Goal: Task Accomplishment & Management: Use online tool/utility

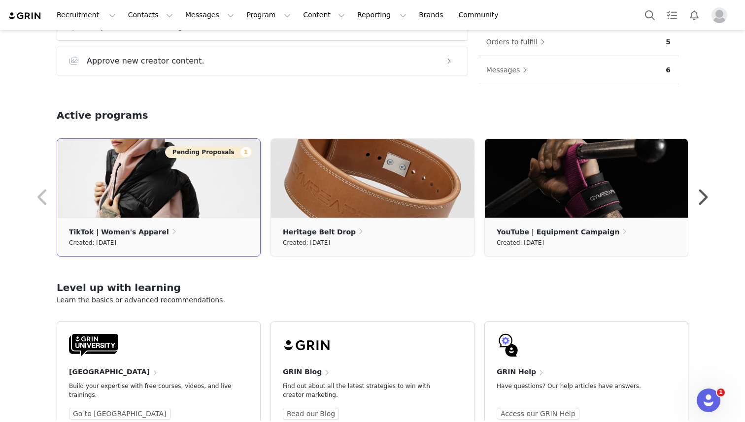
click at [175, 184] on img at bounding box center [158, 178] width 203 height 79
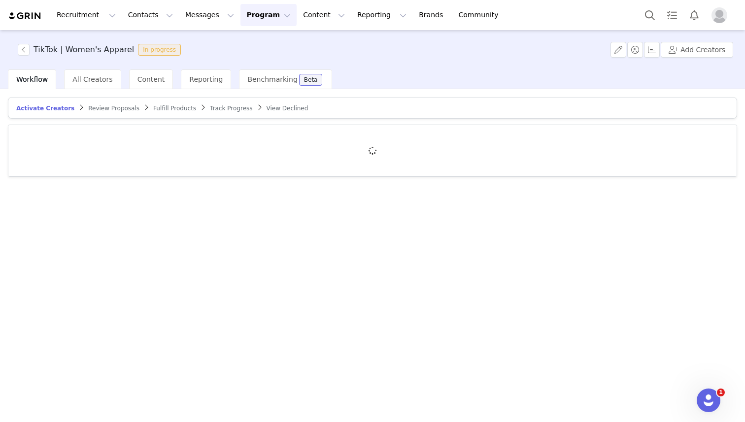
click at [114, 109] on span "Review Proposals" at bounding box center [113, 108] width 51 height 7
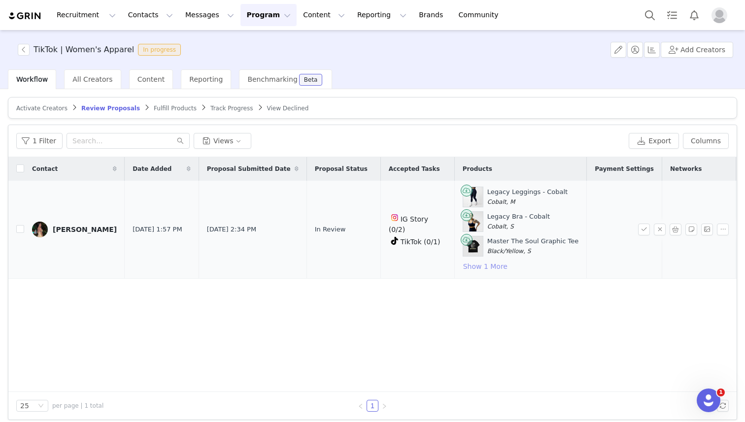
click at [463, 267] on button "Show 1 More" at bounding box center [485, 267] width 45 height 12
click at [42, 226] on img at bounding box center [40, 230] width 16 height 16
click at [86, 77] on span "All Creators" at bounding box center [92, 79] width 40 height 8
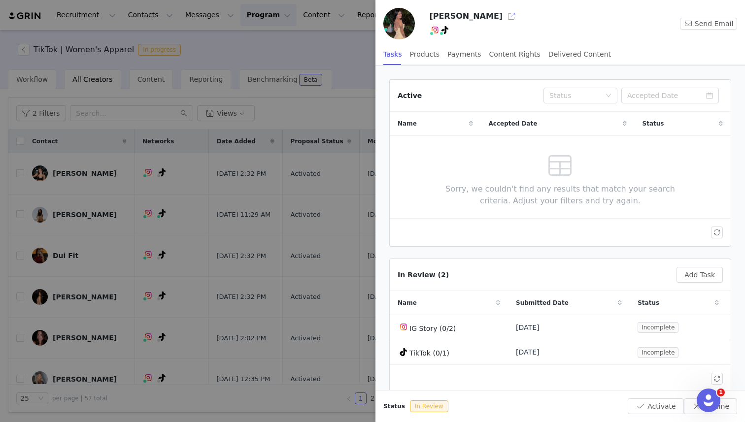
click at [504, 18] on button "button" at bounding box center [512, 16] width 16 height 16
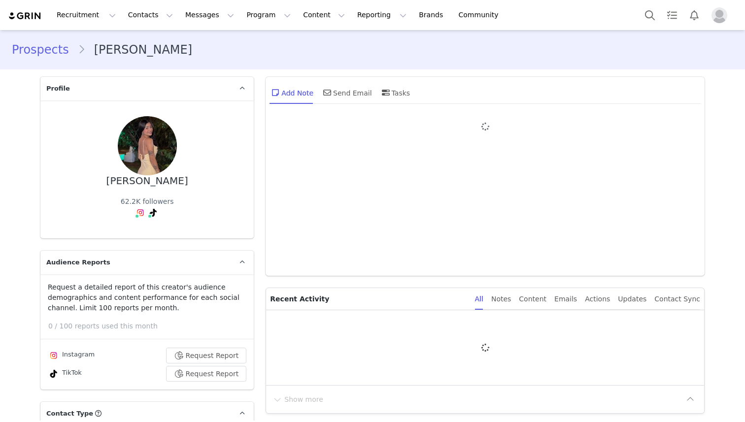
type input "+1 (United States)"
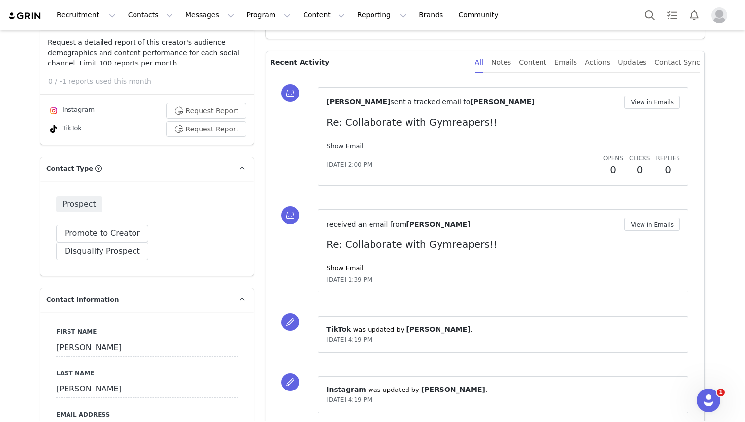
click at [342, 146] on link "Show Email" at bounding box center [344, 145] width 37 height 7
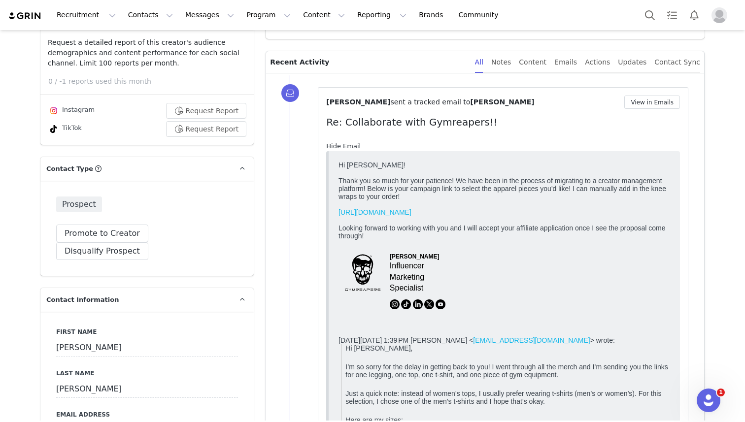
click at [342, 146] on link "Hide Email" at bounding box center [343, 145] width 34 height 7
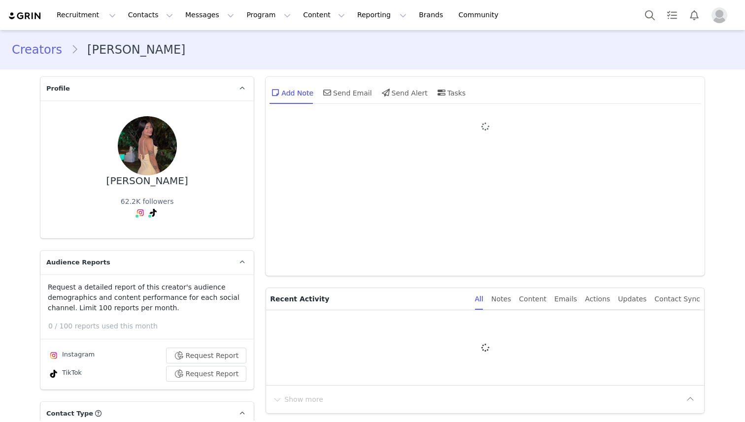
type input "+1 ([GEOGRAPHIC_DATA])"
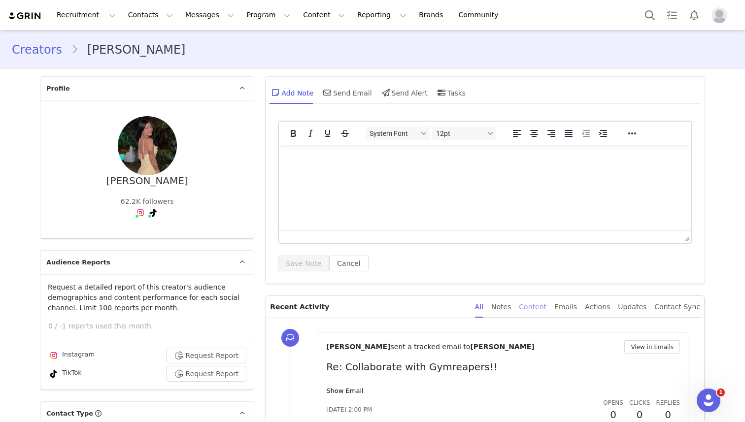
click at [536, 307] on div "Content" at bounding box center [533, 307] width 28 height 22
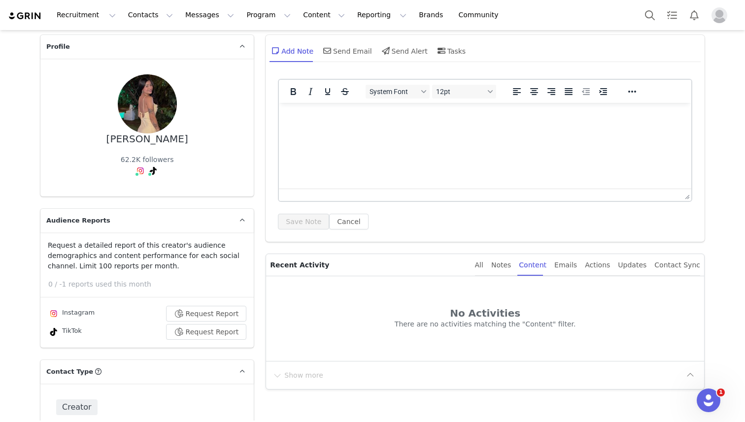
scroll to position [84, 0]
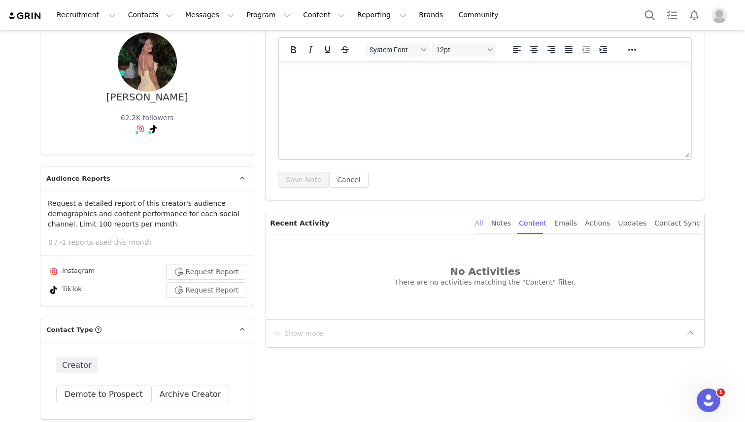
click at [483, 221] on div "All" at bounding box center [479, 223] width 8 height 22
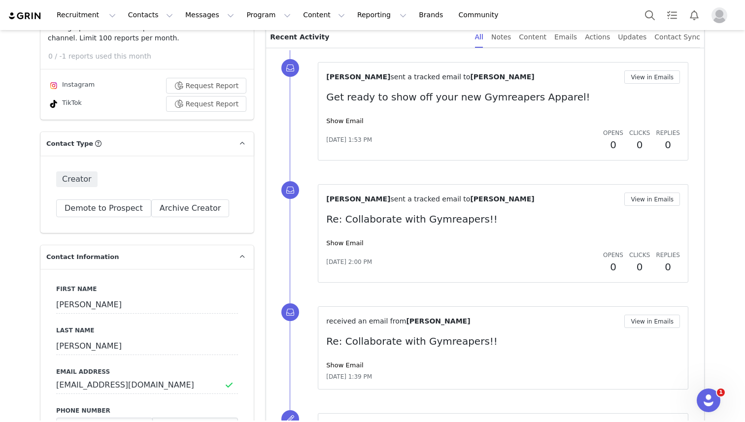
scroll to position [300, 0]
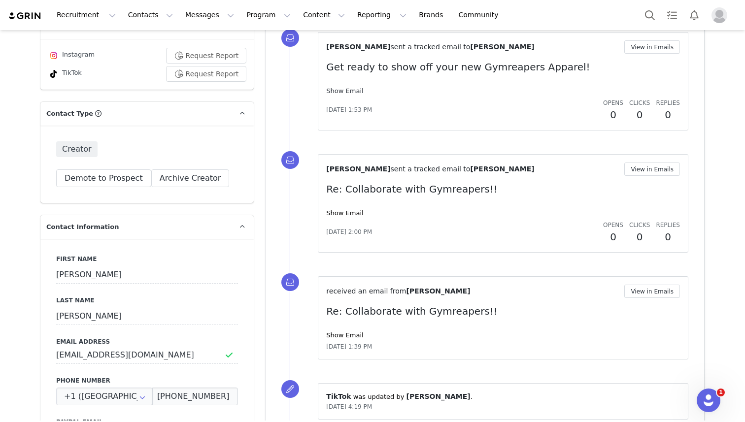
click at [342, 92] on link "Show Email" at bounding box center [344, 90] width 37 height 7
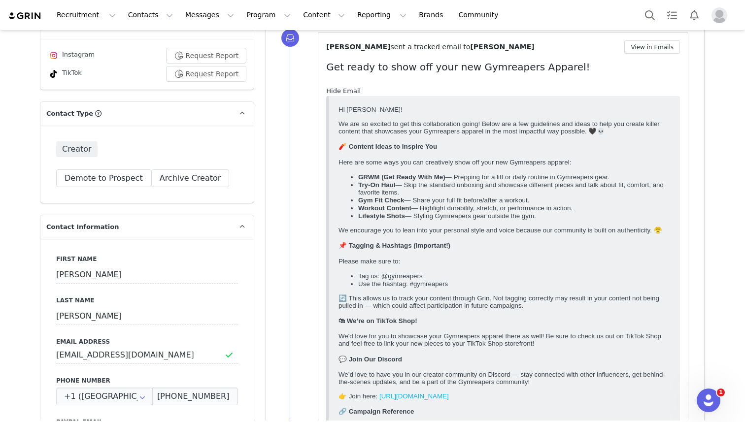
scroll to position [0, 0]
click at [342, 92] on link "Hide Email" at bounding box center [343, 90] width 34 height 7
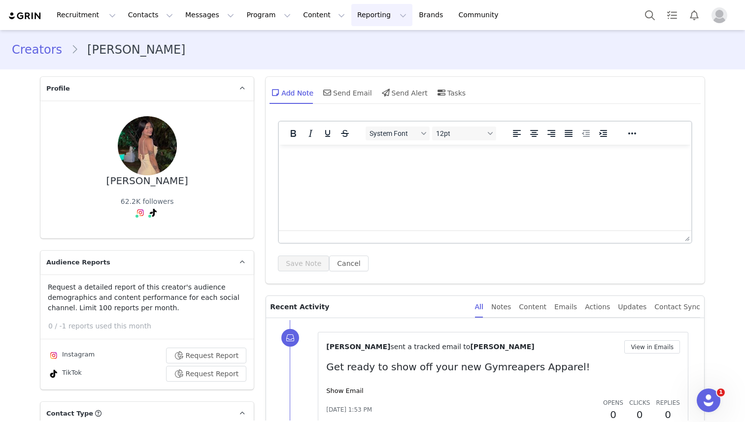
click at [364, 13] on button "Reporting Reporting" at bounding box center [381, 15] width 61 height 22
click at [361, 67] on p "Report Builder" at bounding box center [359, 62] width 49 height 10
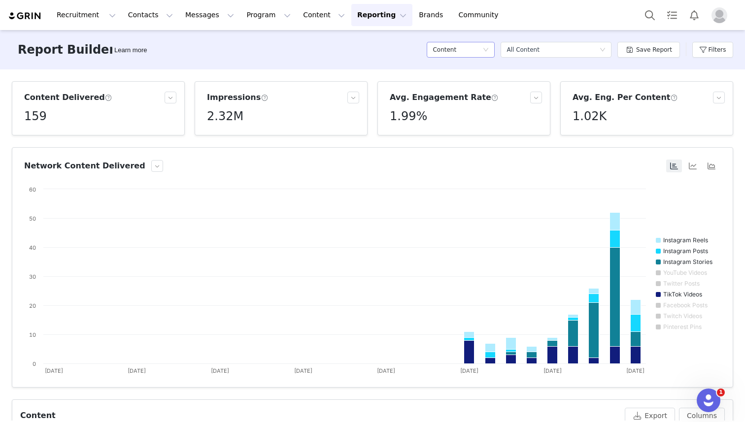
click at [477, 50] on div "Content" at bounding box center [458, 49] width 50 height 15
click at [463, 103] on h5 "Activation Orders" at bounding box center [463, 101] width 56 height 11
